Goal: Find specific page/section: Find specific page/section

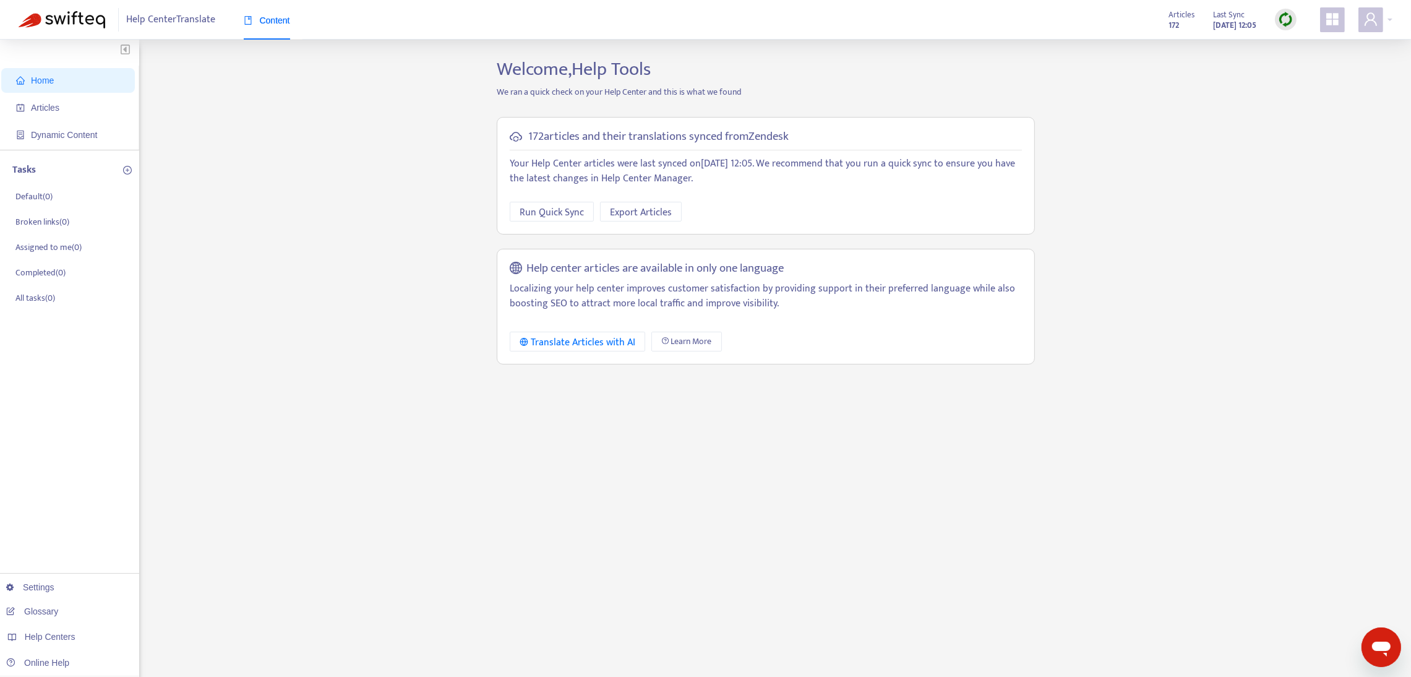
click at [1332, 18] on icon "appstore" at bounding box center [1332, 19] width 15 height 15
click at [1270, 256] on link "Help Center Manager" at bounding box center [1269, 249] width 90 height 14
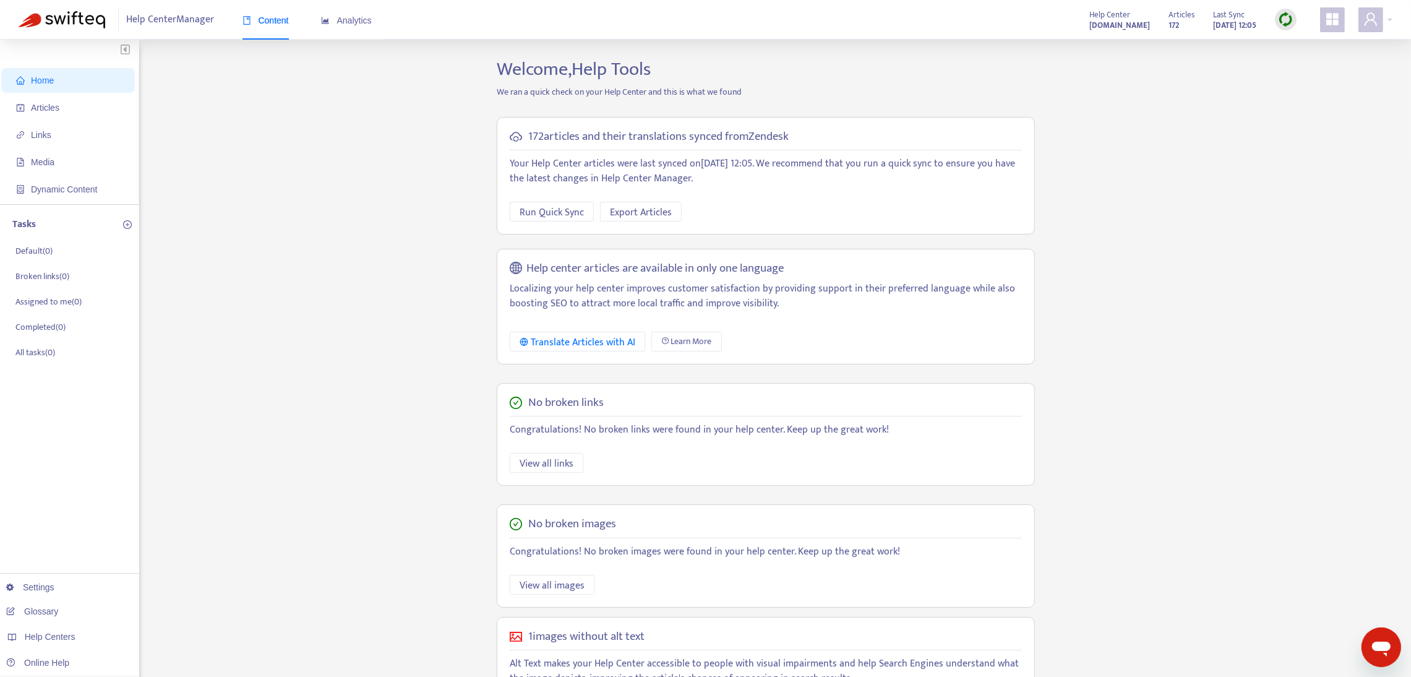
click at [1286, 16] on img at bounding box center [1285, 19] width 15 height 15
click at [1313, 68] on link "Full Sync" at bounding box center [1307, 65] width 45 height 14
drag, startPoint x: 43, startPoint y: 127, endPoint x: 328, endPoint y: 105, distance: 286.0
click at [317, 113] on div "Home Articles Links Media Dynamic Content Tasks Default ( 0 ) Broken links ( 0 …" at bounding box center [706, 420] width 1374 height 724
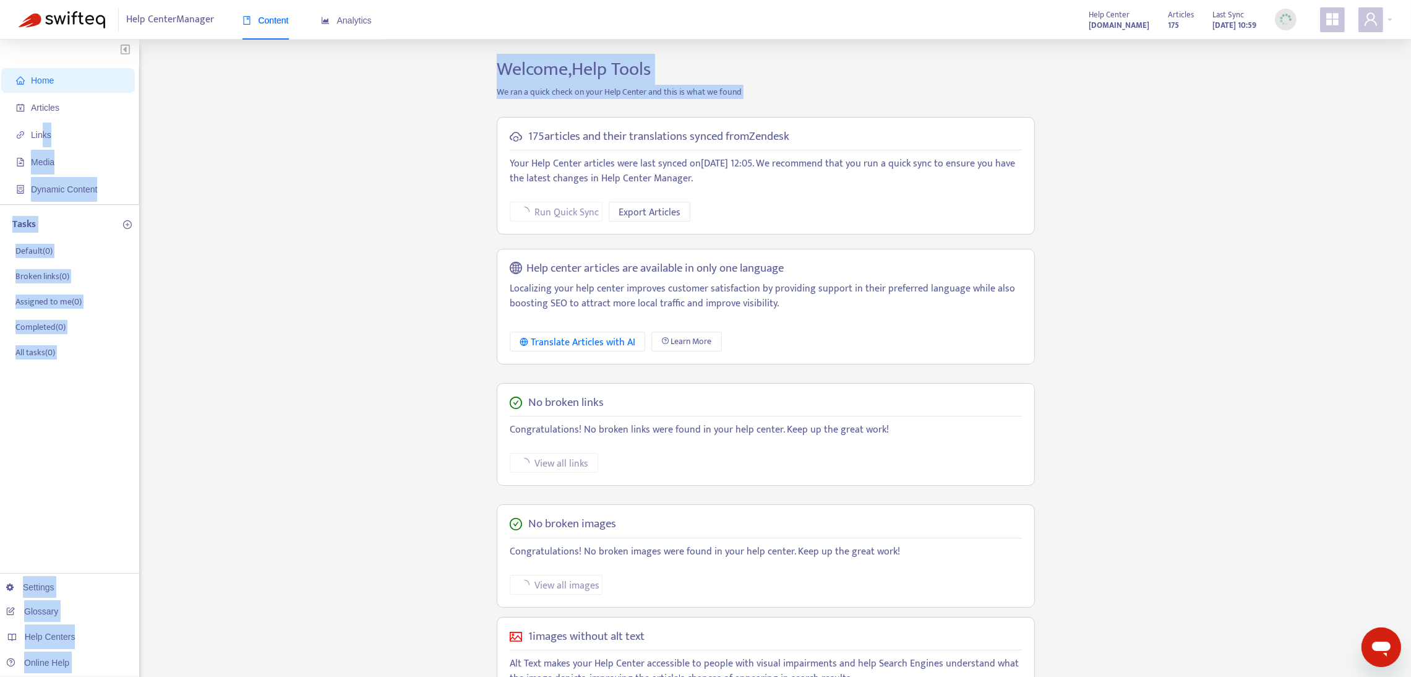
click at [103, 49] on button "button" at bounding box center [69, 50] width 139 height 20
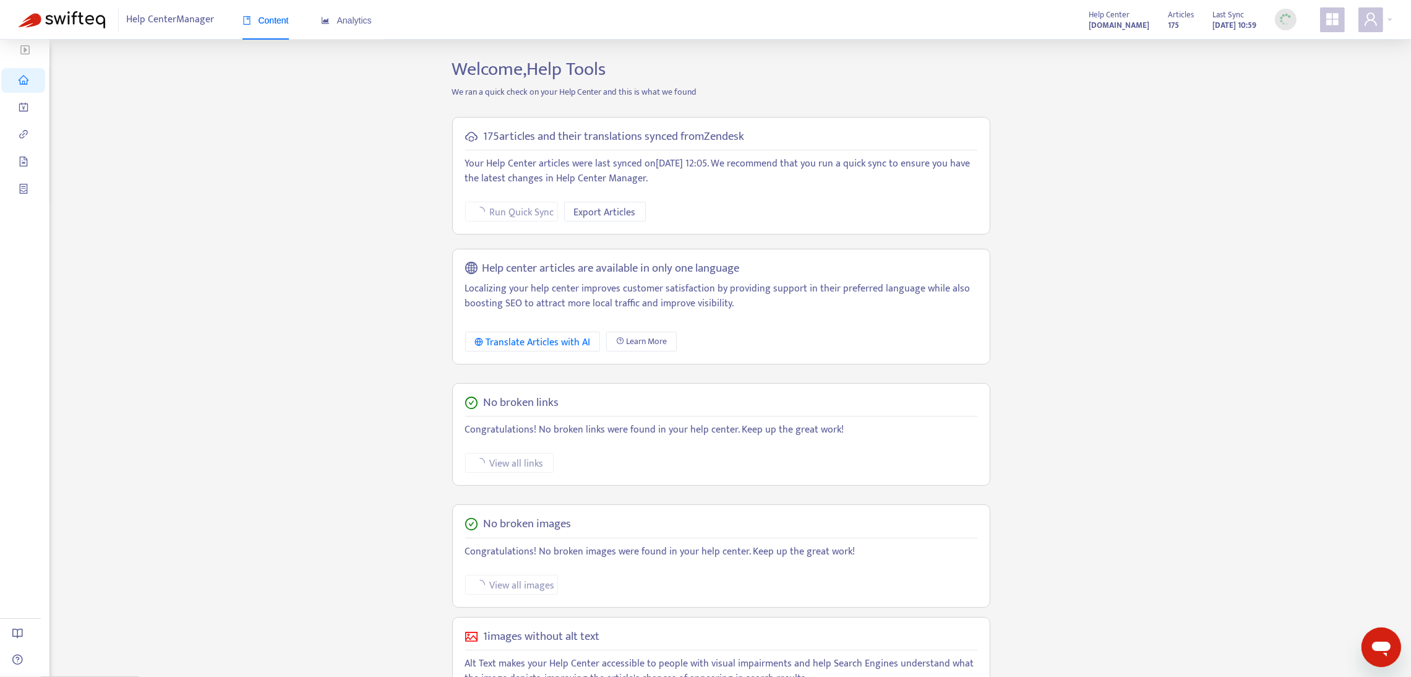
click at [42, 64] on div "Home Articles Links Media Dynamic Content" at bounding box center [24, 411] width 49 height 742
click at [171, 90] on div "Home Articles Links Media Dynamic Content Welcome, Help Tools We ran a quick ch…" at bounding box center [706, 420] width 1374 height 724
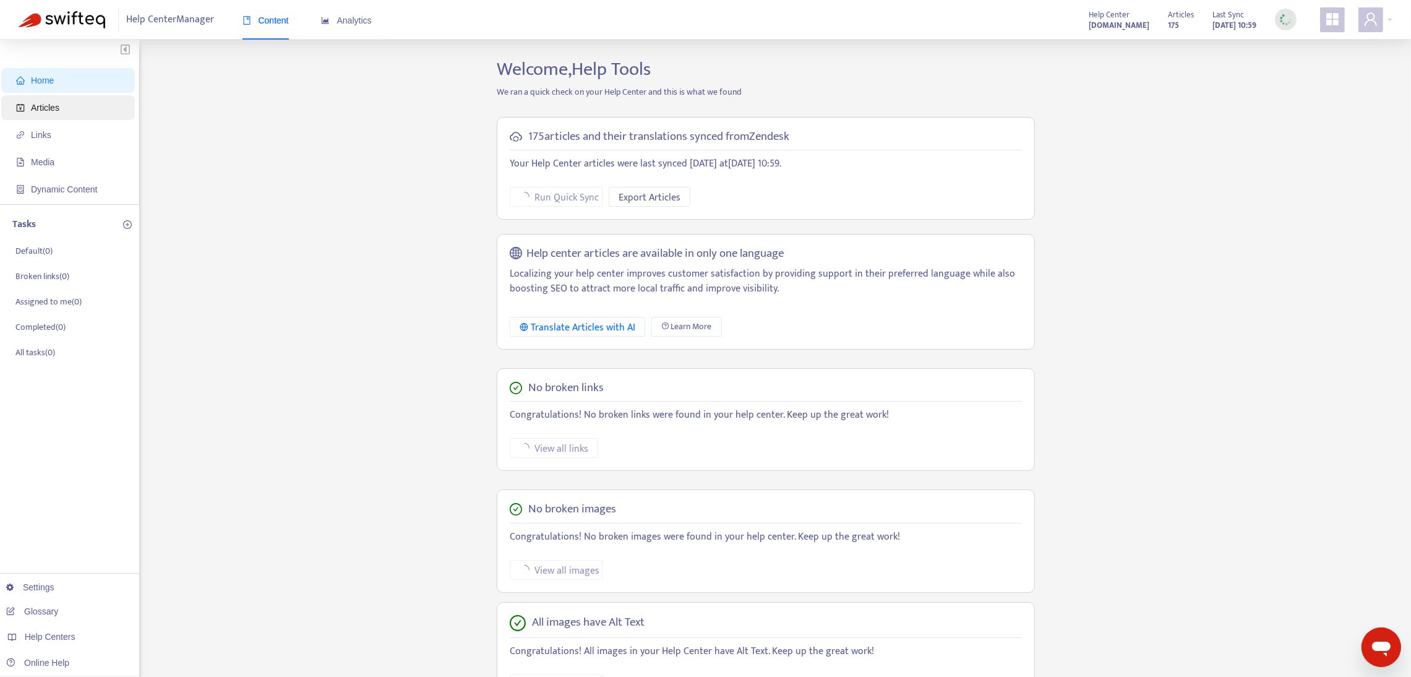
click at [53, 107] on span "Articles" at bounding box center [45, 108] width 28 height 10
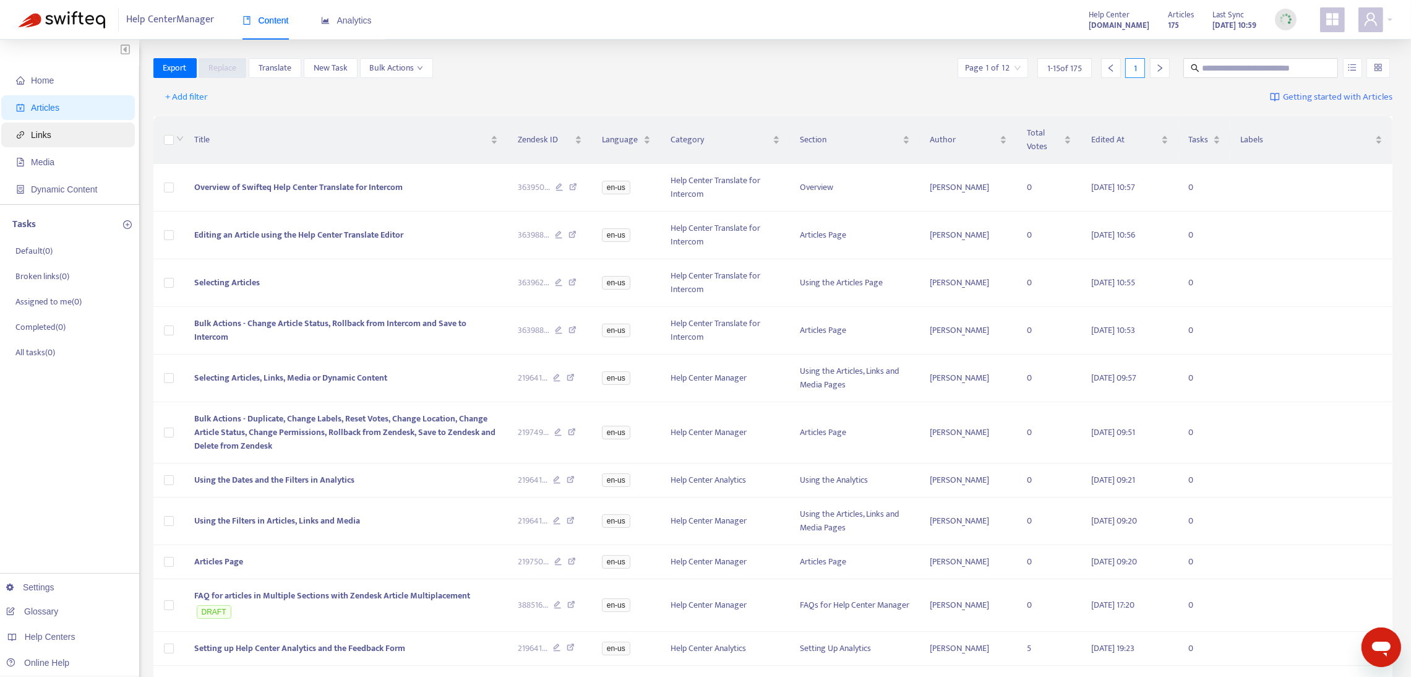
click at [43, 135] on span "Links" at bounding box center [41, 135] width 20 height 10
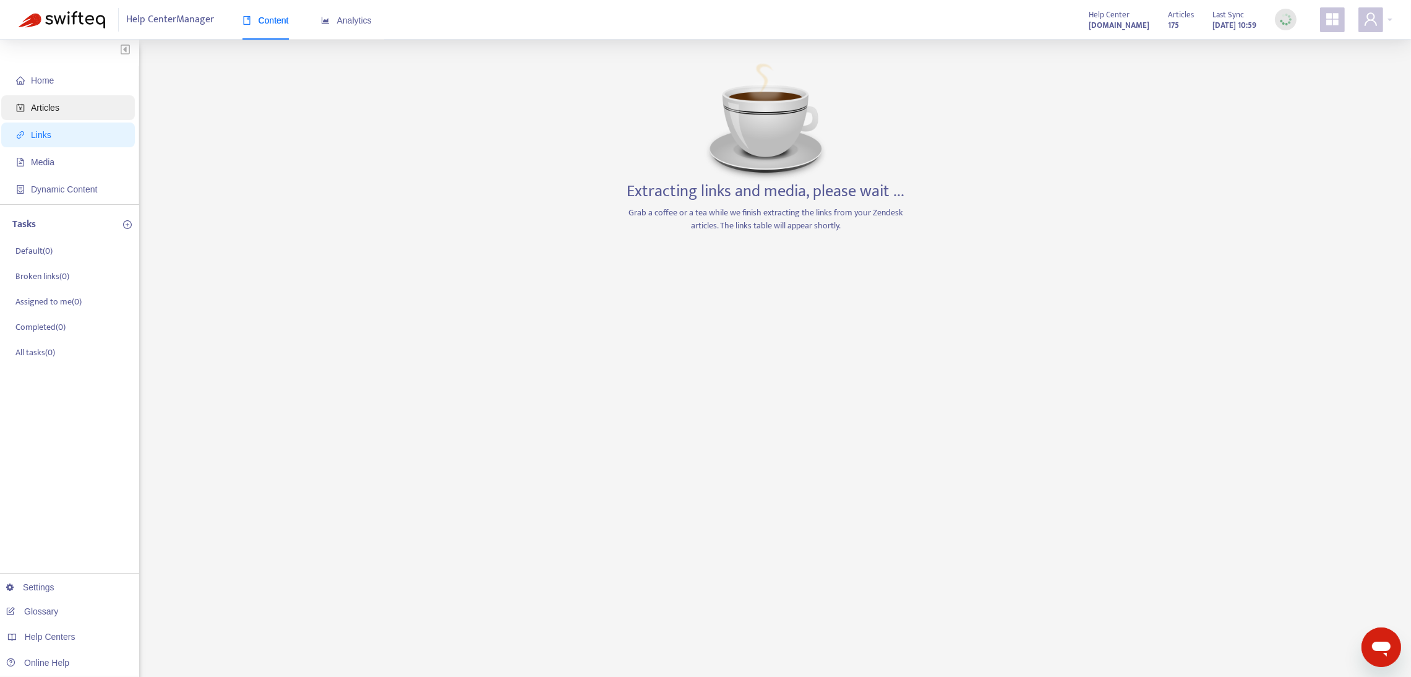
click at [24, 113] on span "Articles" at bounding box center [70, 107] width 109 height 25
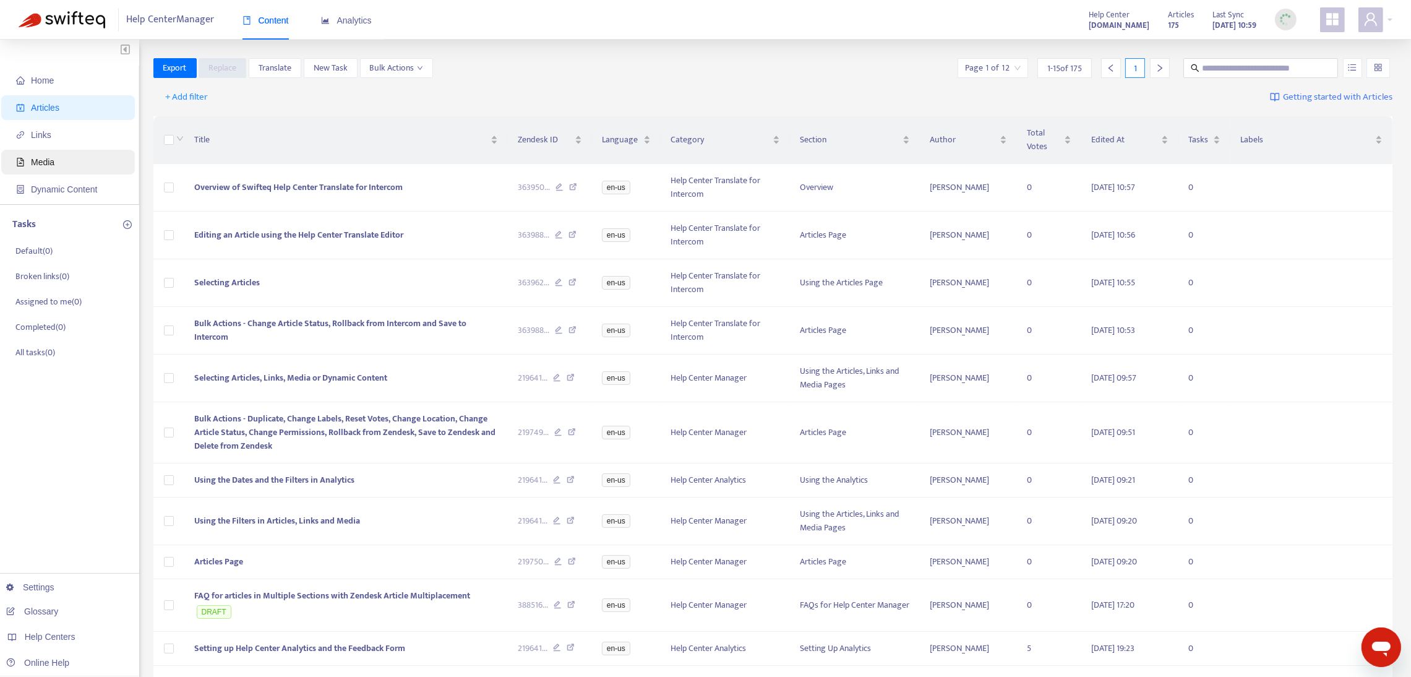
click at [64, 163] on span "Media" at bounding box center [70, 162] width 109 height 25
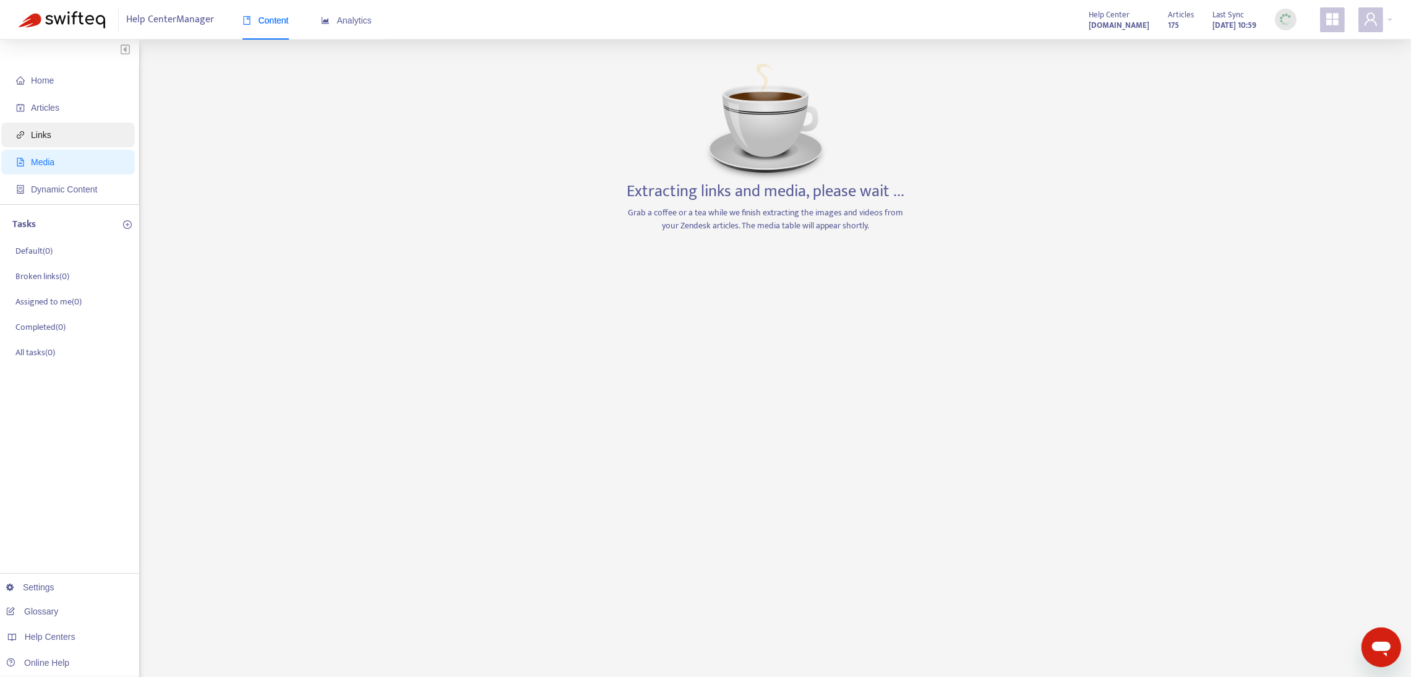
click at [46, 130] on span "Links" at bounding box center [41, 135] width 20 height 10
click at [39, 105] on span "Articles" at bounding box center [45, 108] width 28 height 10
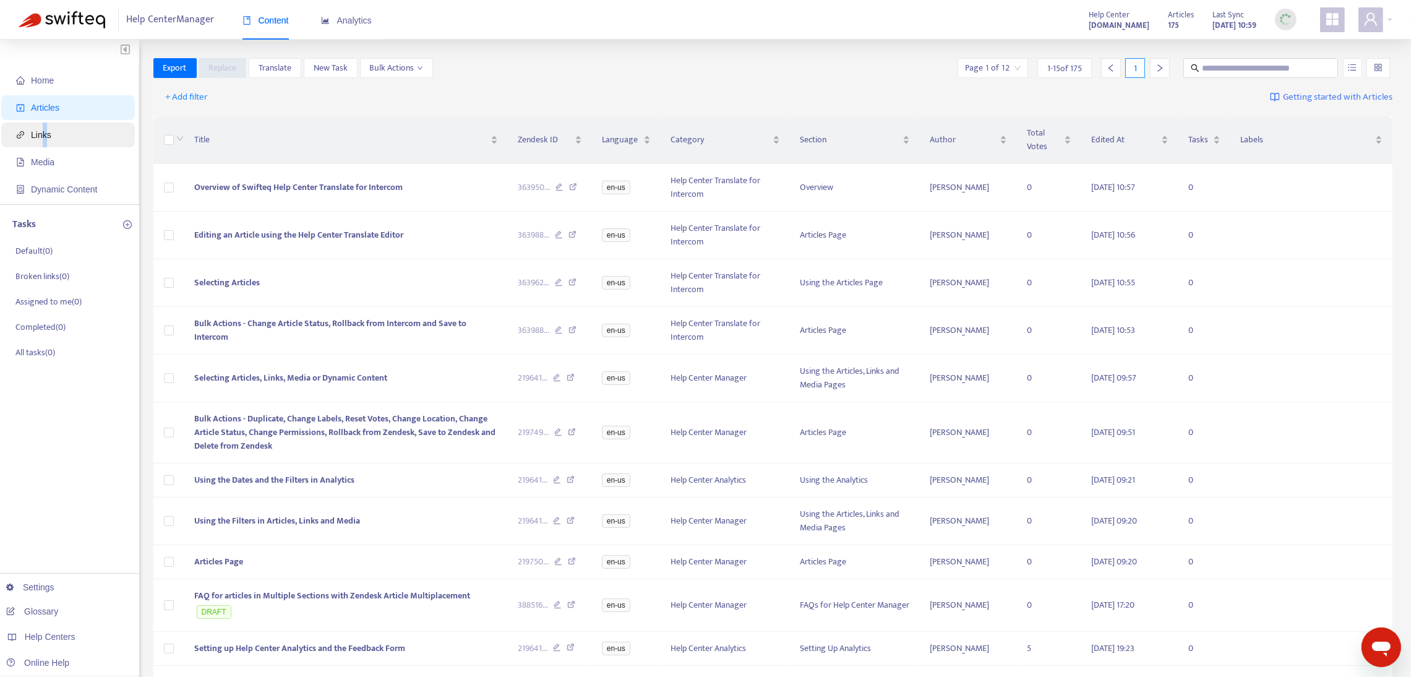
click at [44, 131] on span "Links" at bounding box center [41, 135] width 20 height 10
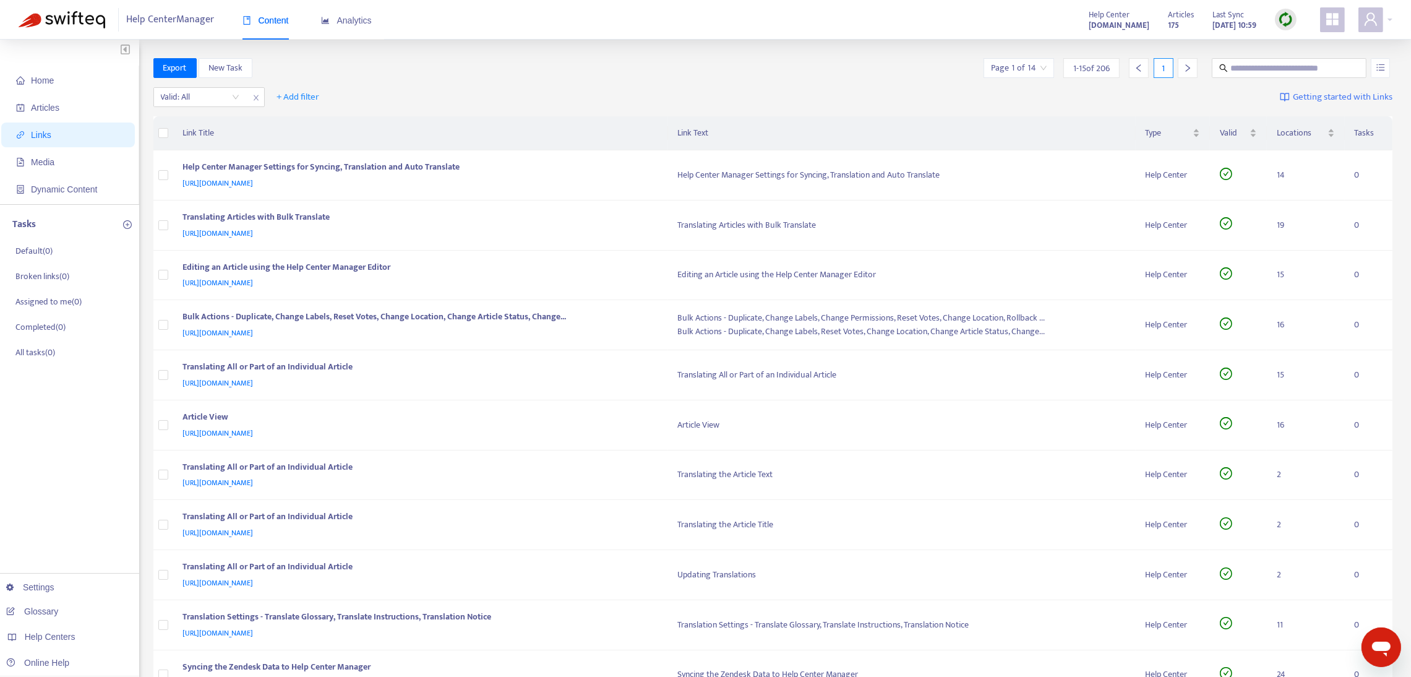
click at [30, 131] on span "Links" at bounding box center [70, 134] width 109 height 25
click at [1295, 68] on input "text" at bounding box center [1289, 68] width 119 height 14
type input "**********"
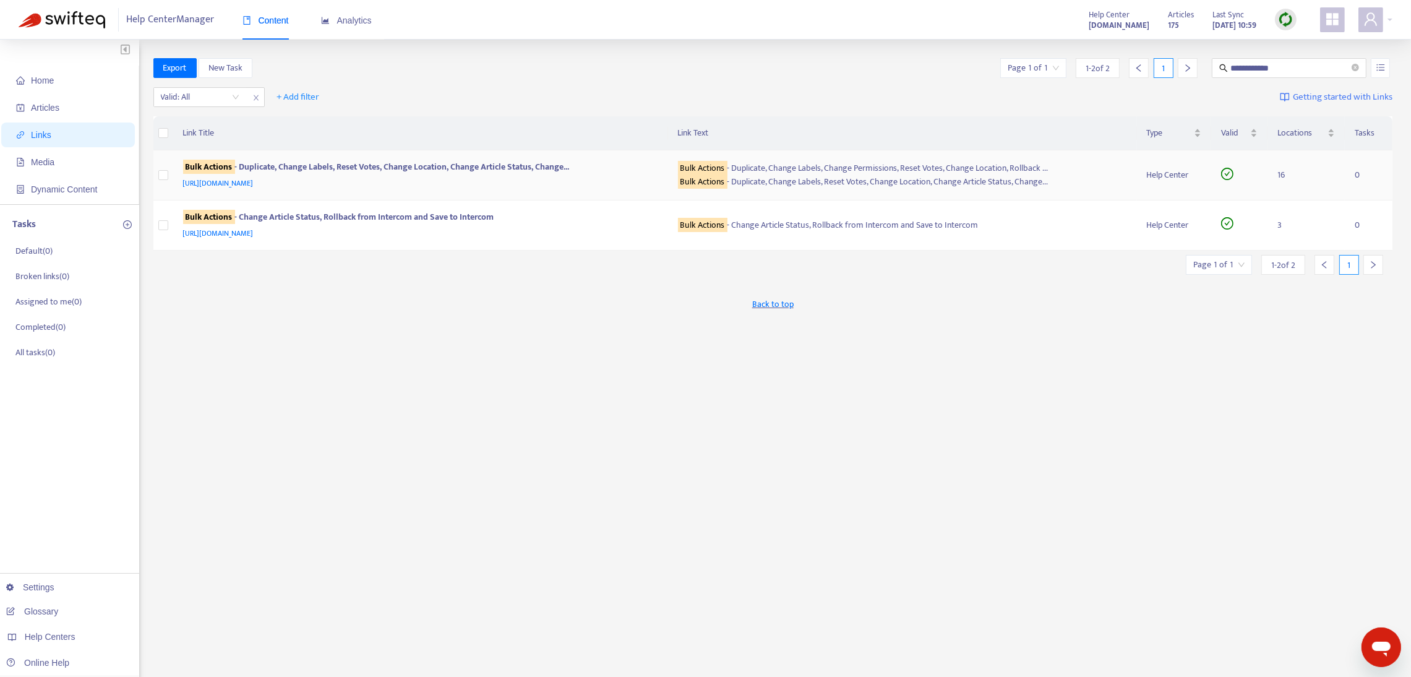
click at [630, 165] on div "Bulk Actions - Duplicate, Change Labels, Reset Votes, Change Location, Change A…" at bounding box center [418, 168] width 471 height 16
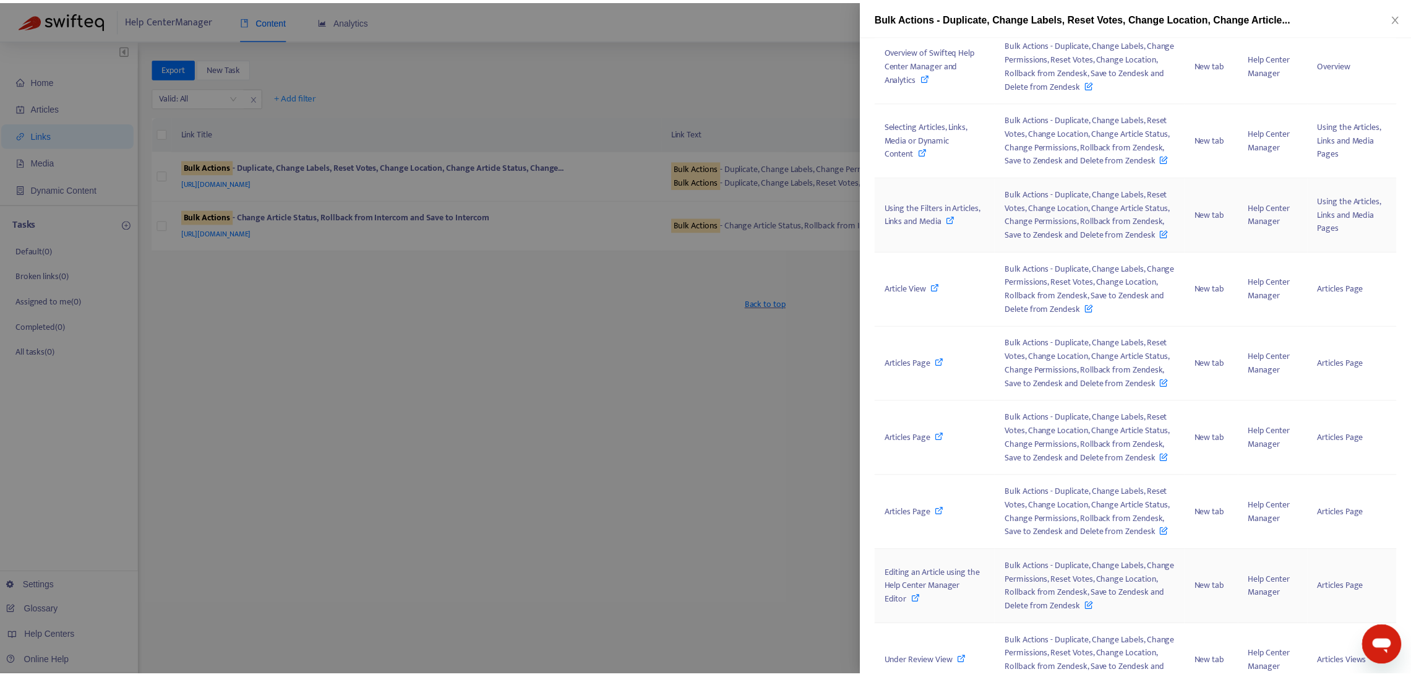
scroll to position [312, 0]
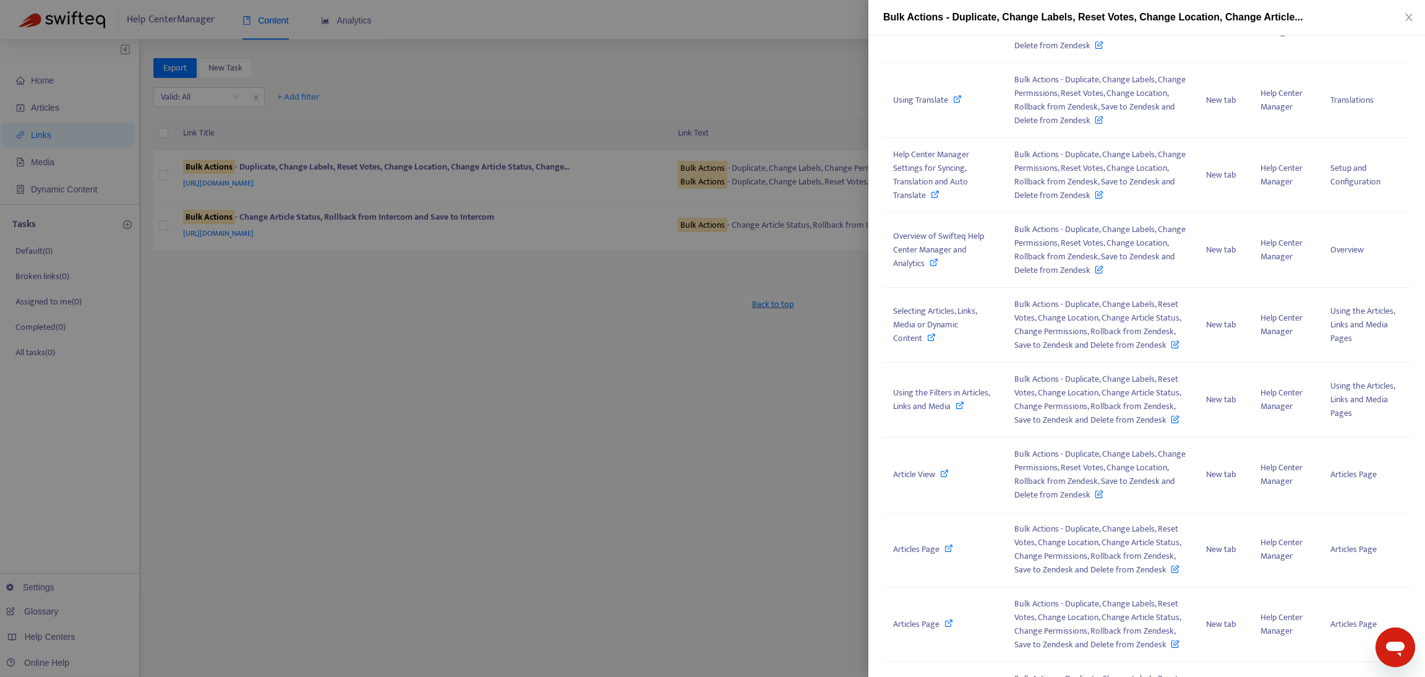
click at [705, 295] on div at bounding box center [712, 338] width 1425 height 677
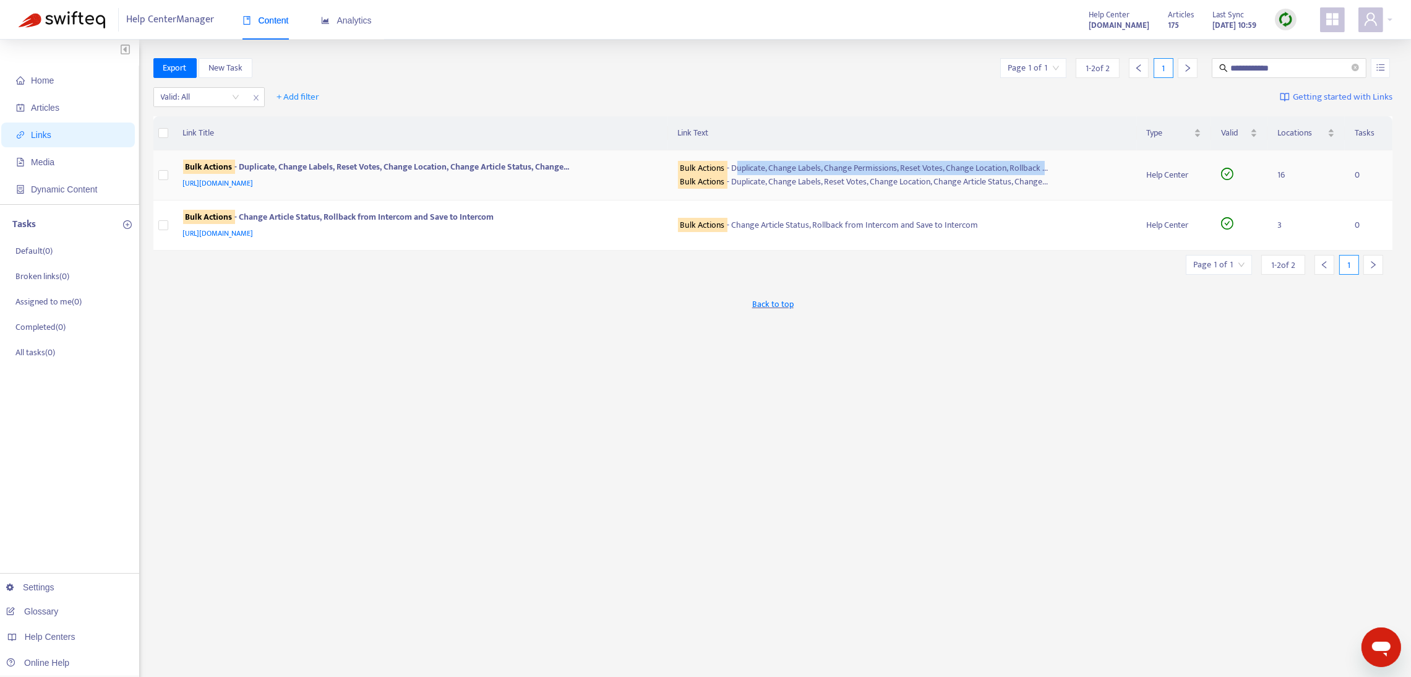
drag, startPoint x: 732, startPoint y: 163, endPoint x: 1042, endPoint y: 161, distance: 309.9
click at [1042, 161] on div "Bulk Actions - Duplicate, Change Labels, Change Permissions, Reset Votes, Chang…" at bounding box center [902, 168] width 449 height 14
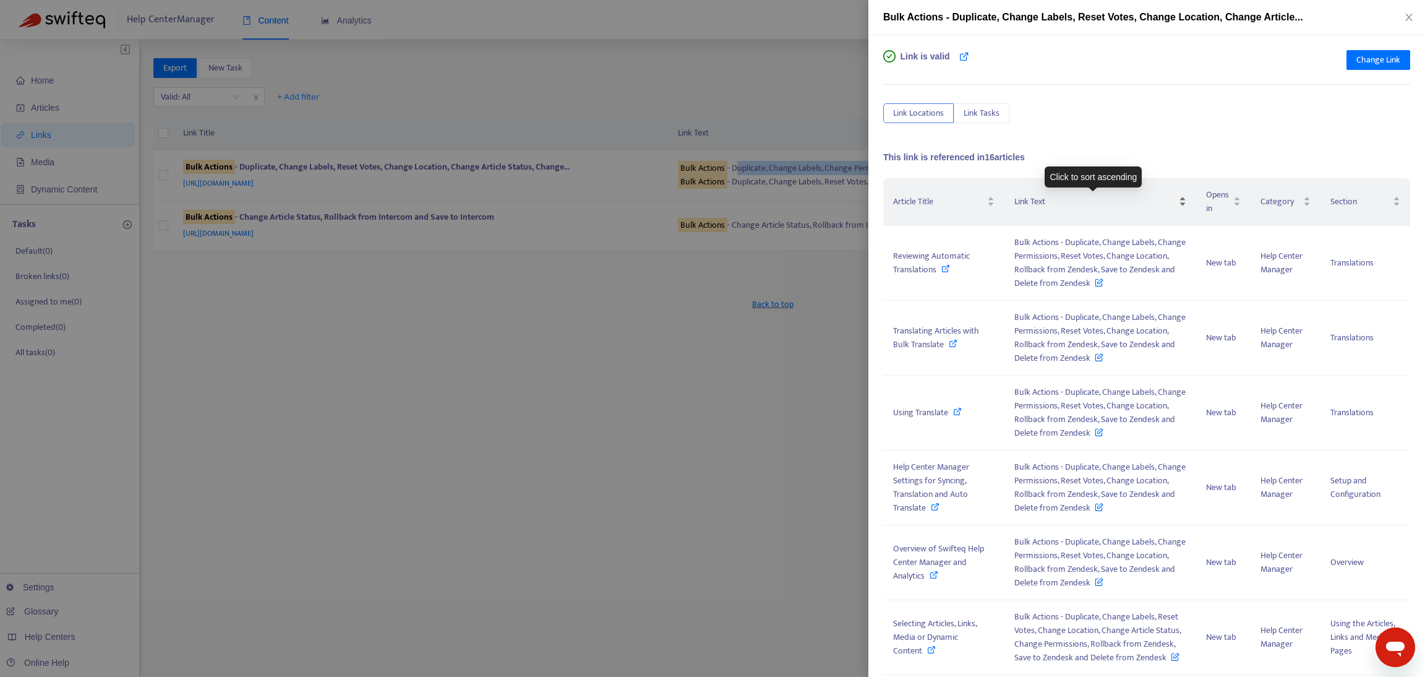
copy div "Duplicate, Change Labels, Change Permissions, Reset Votes, Change Location, Rol…"
click at [665, 176] on div at bounding box center [712, 338] width 1425 height 677
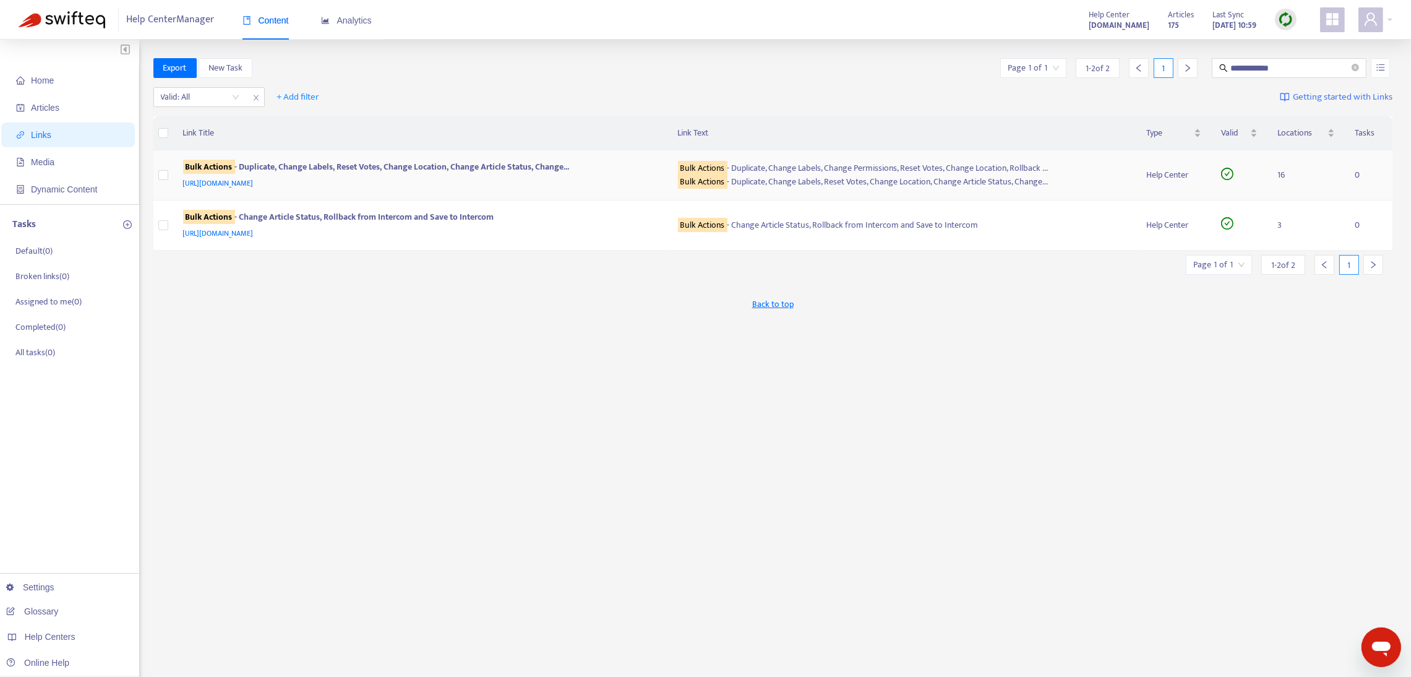
click at [682, 178] on sqkw "Bulk Actions" at bounding box center [702, 181] width 49 height 14
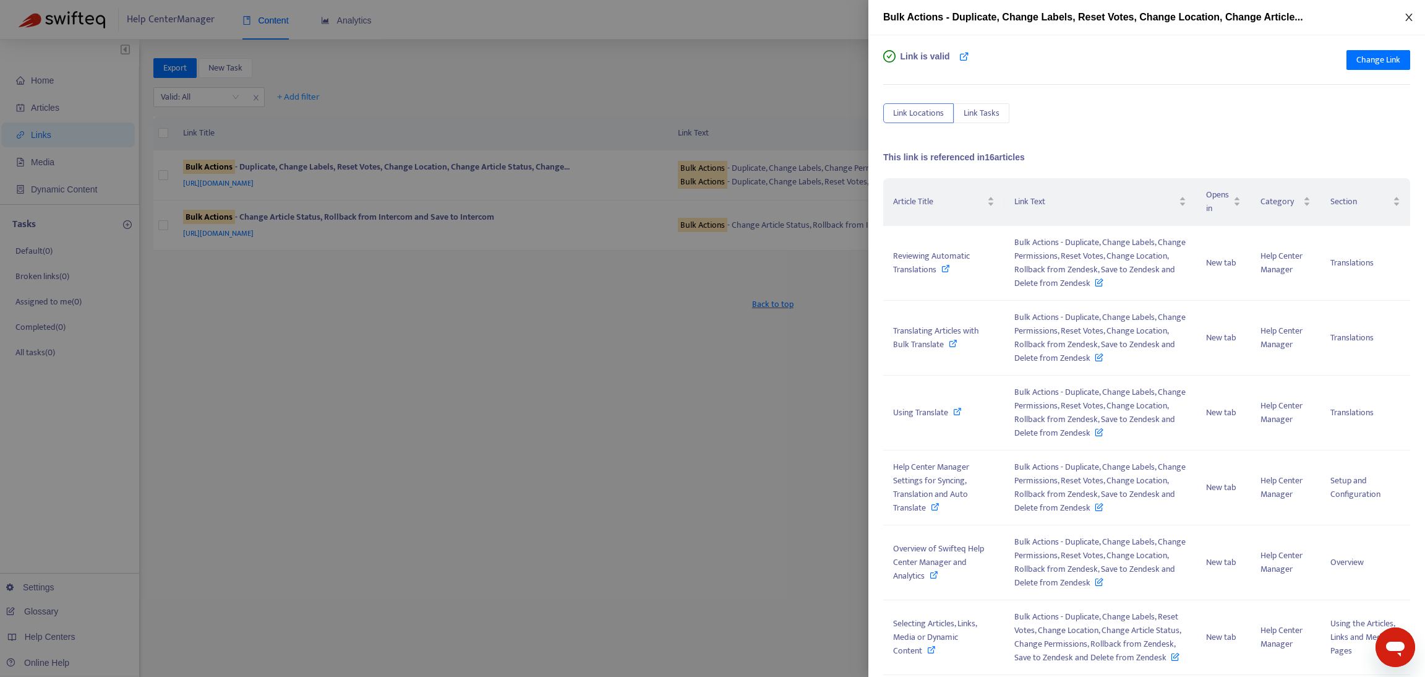
click at [1407, 19] on icon "close" at bounding box center [1409, 17] width 10 height 10
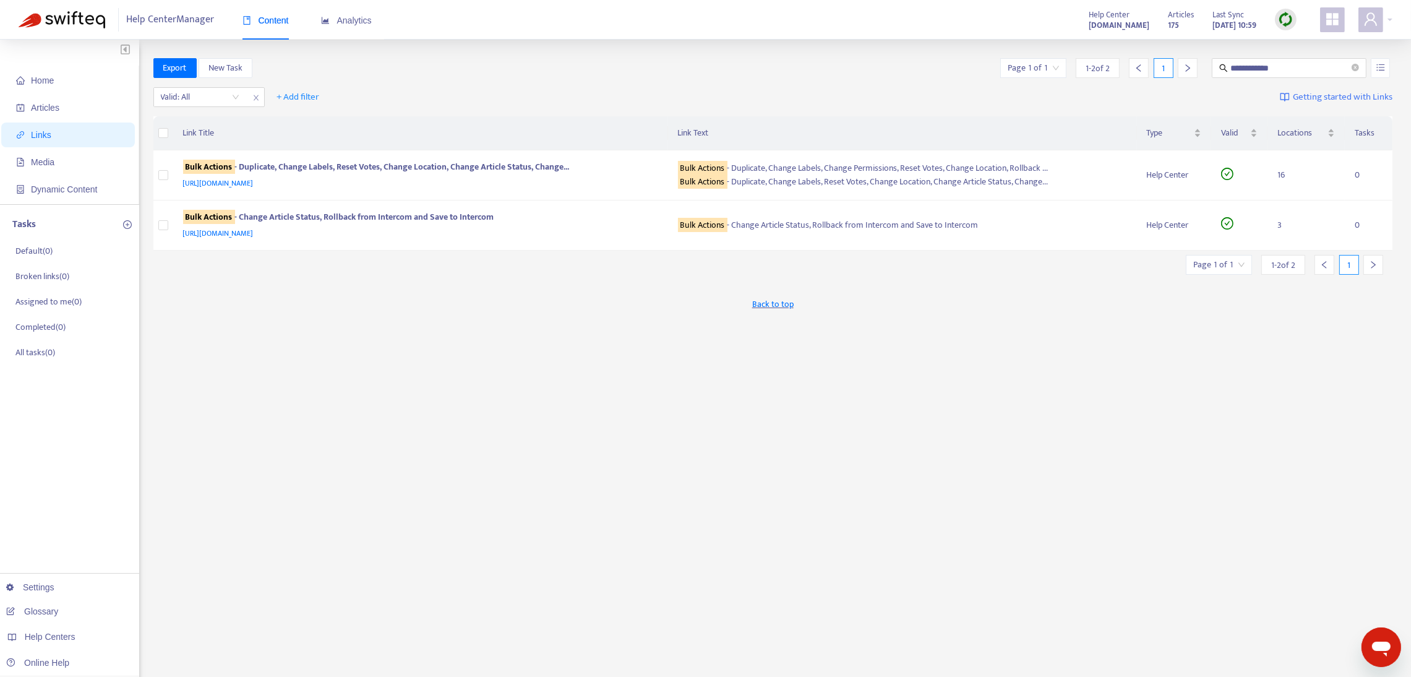
click at [1288, 15] on img at bounding box center [1285, 19] width 15 height 15
click at [1302, 43] on link "Quick Sync" at bounding box center [1311, 45] width 53 height 14
